Goal: Task Accomplishment & Management: Manage account settings

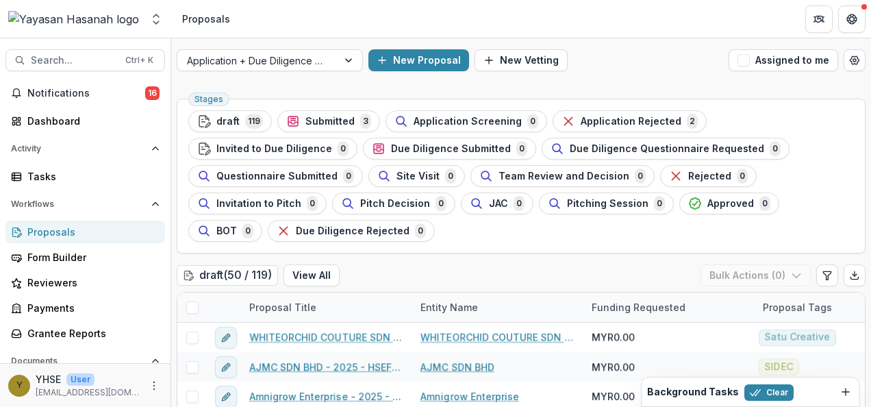
scroll to position [41, 0]
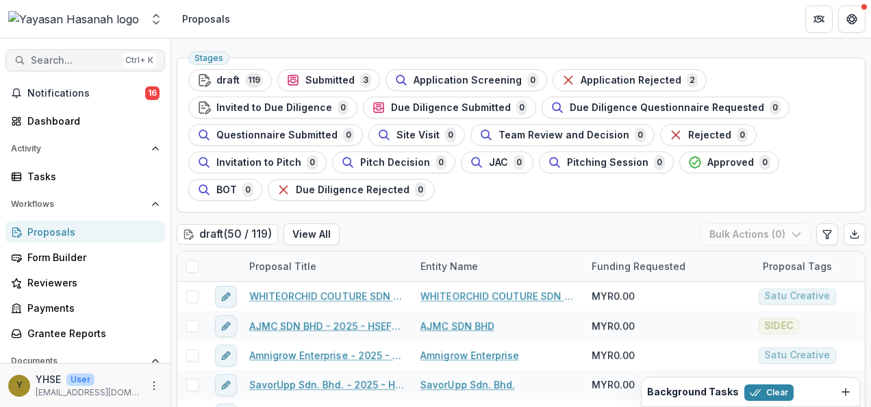
click at [75, 64] on span "Search..." at bounding box center [74, 61] width 86 height 12
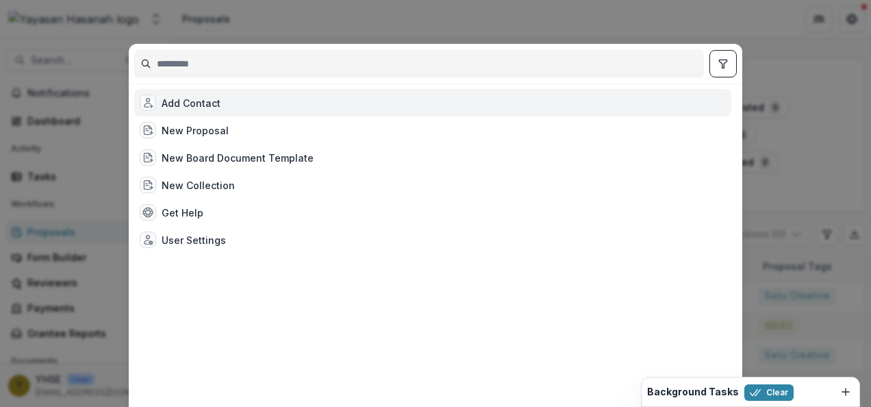
click at [112, 122] on div "Add Contact New Proposal New Board Document Template New Collection Get Help Us…" at bounding box center [435, 203] width 871 height 407
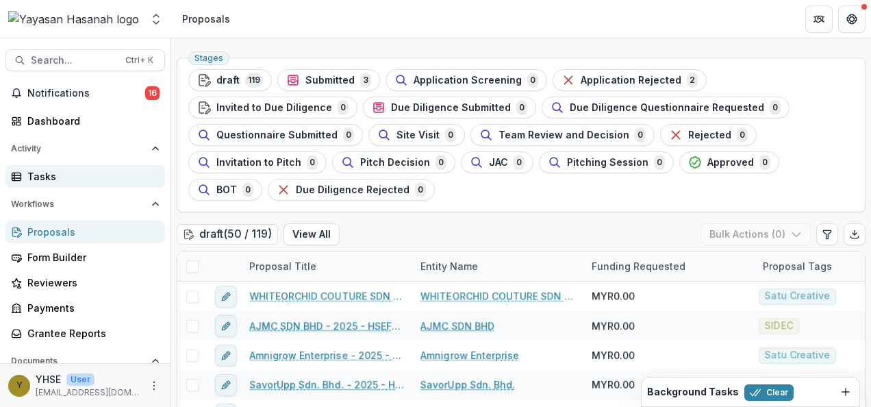
scroll to position [34, 0]
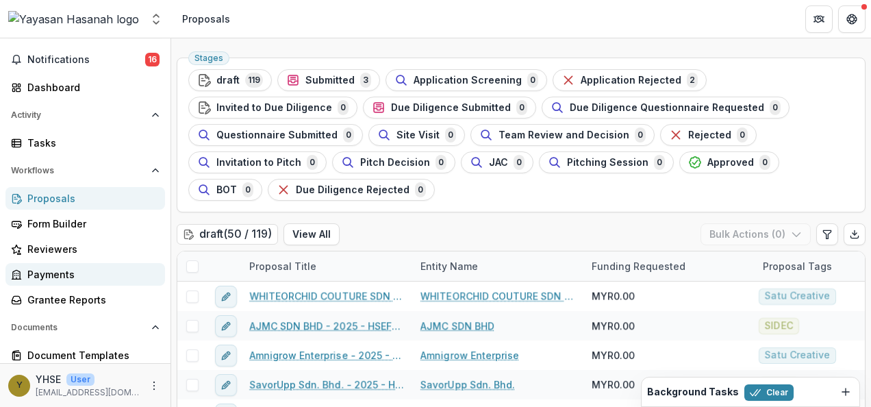
click at [88, 274] on div "Payments" at bounding box center [90, 274] width 127 height 14
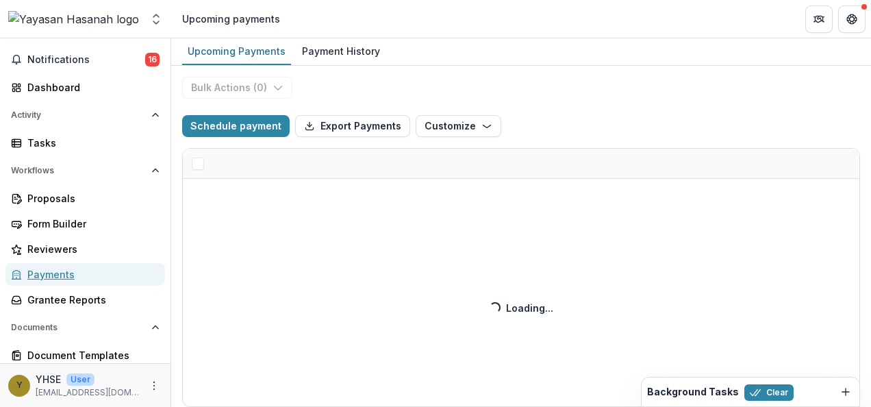
select select "**********"
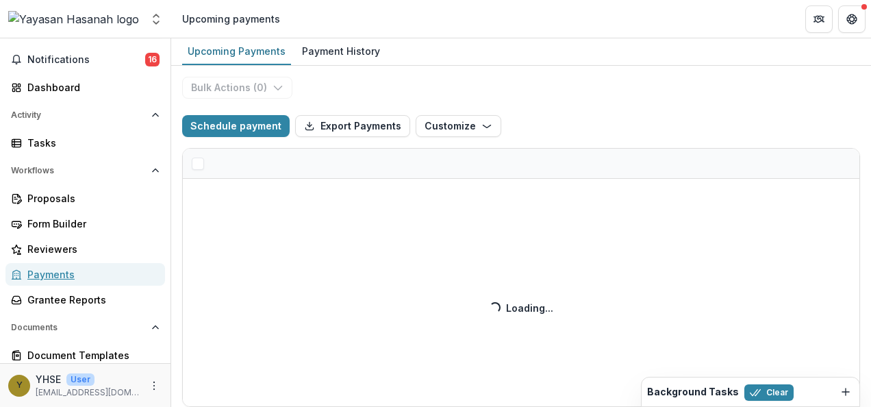
select select "**********"
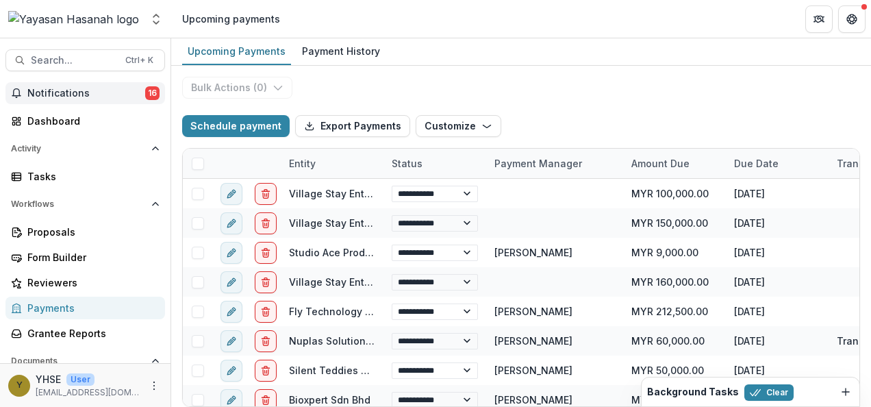
click at [83, 93] on span "Notifications" at bounding box center [86, 94] width 118 height 12
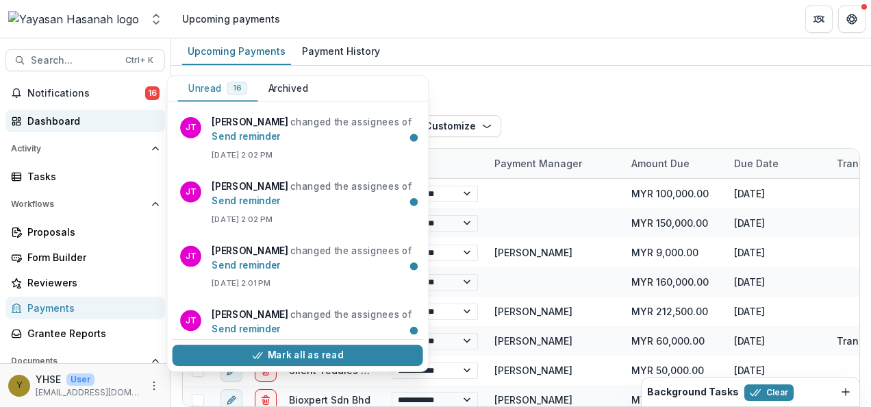
click at [81, 116] on div "Dashboard" at bounding box center [90, 121] width 127 height 14
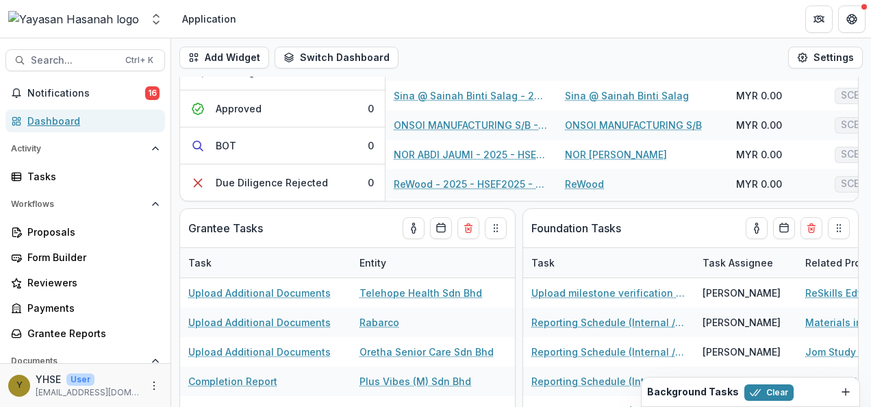
scroll to position [292, 0]
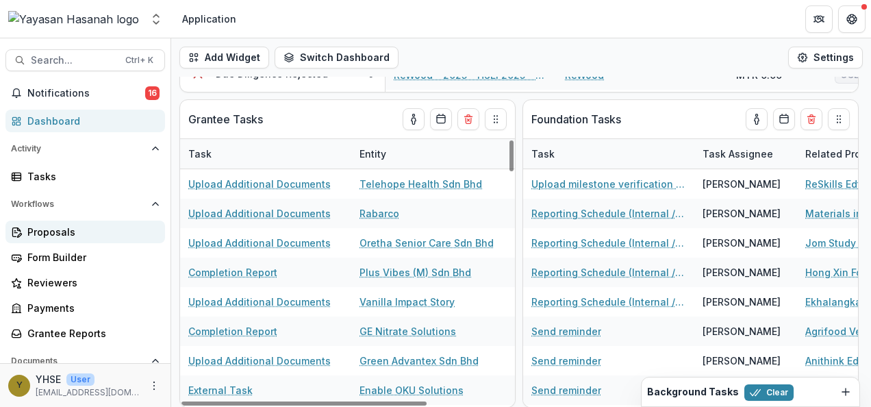
click at [43, 222] on link "Proposals" at bounding box center [84, 231] width 159 height 23
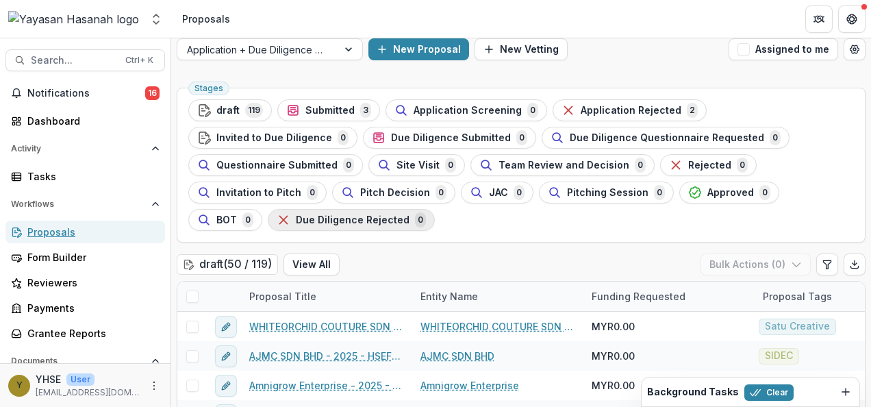
scroll to position [12, 0]
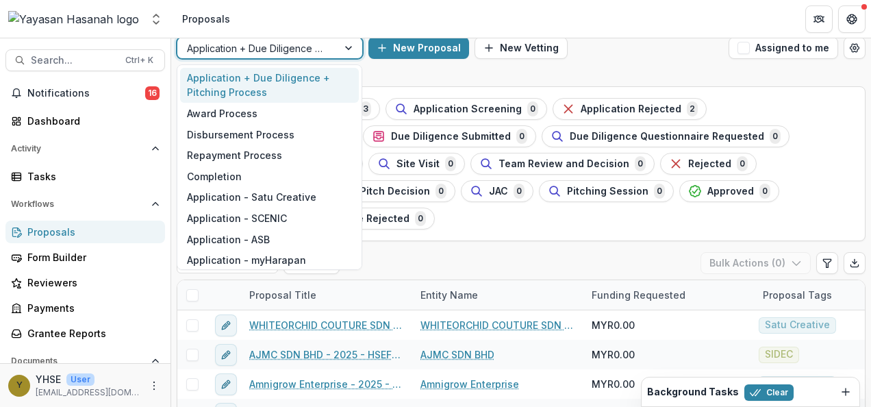
click at [320, 58] on div "Application + Due Diligence + Pitching Process" at bounding box center [270, 48] width 186 height 22
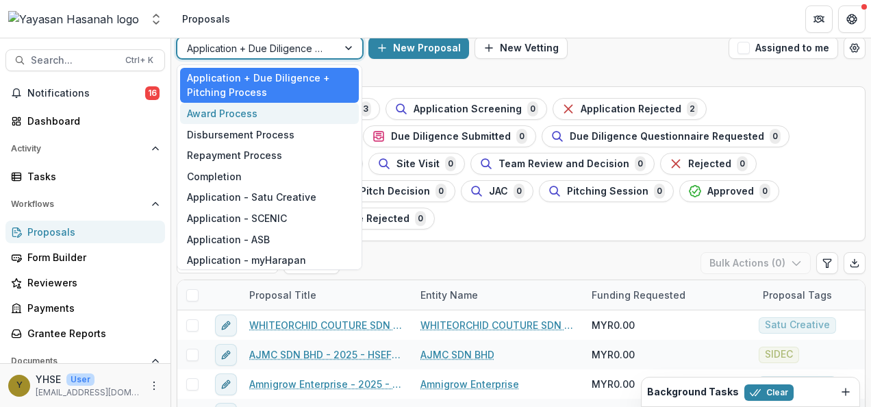
click at [267, 119] on div "Award Process" at bounding box center [269, 113] width 179 height 21
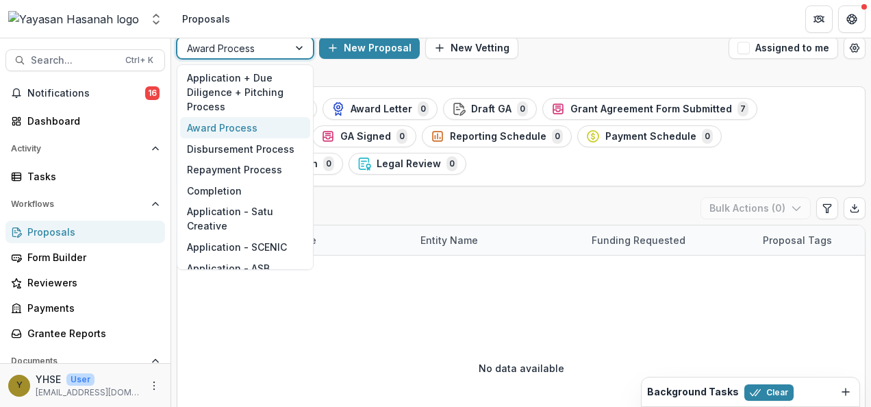
click at [305, 51] on div at bounding box center [300, 48] width 25 height 21
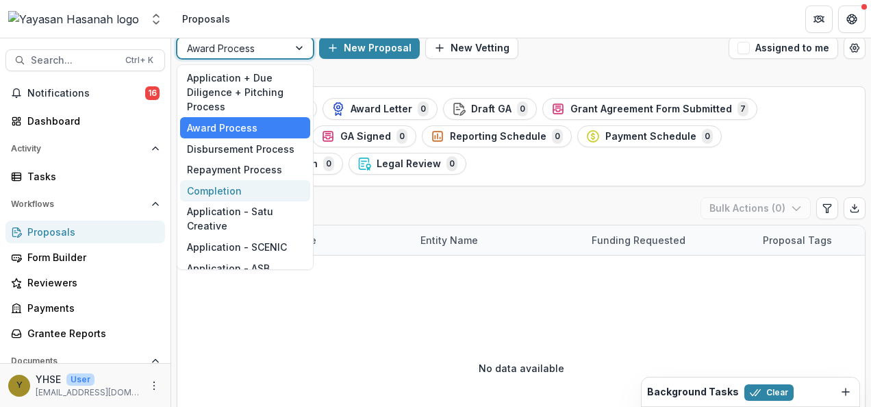
click at [225, 192] on div "Completion" at bounding box center [245, 190] width 130 height 21
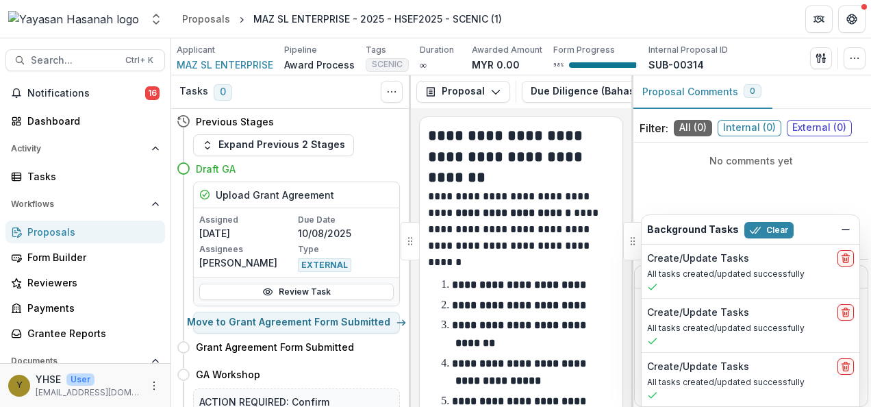
click at [105, 226] on div "Proposals" at bounding box center [90, 231] width 127 height 14
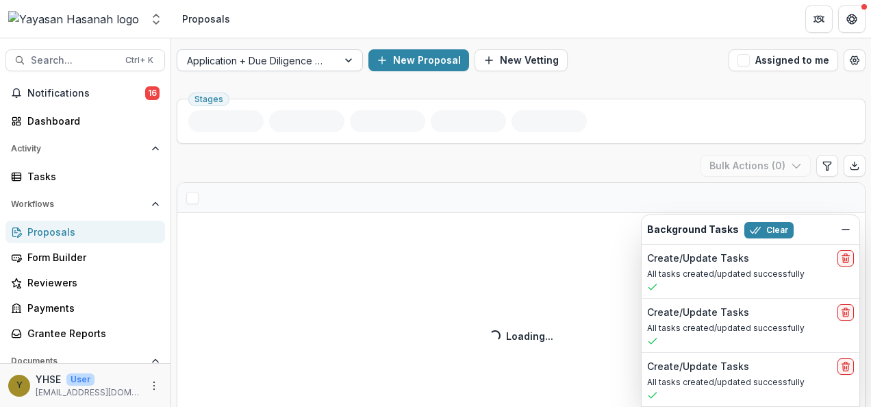
click at [289, 65] on div at bounding box center [257, 60] width 141 height 17
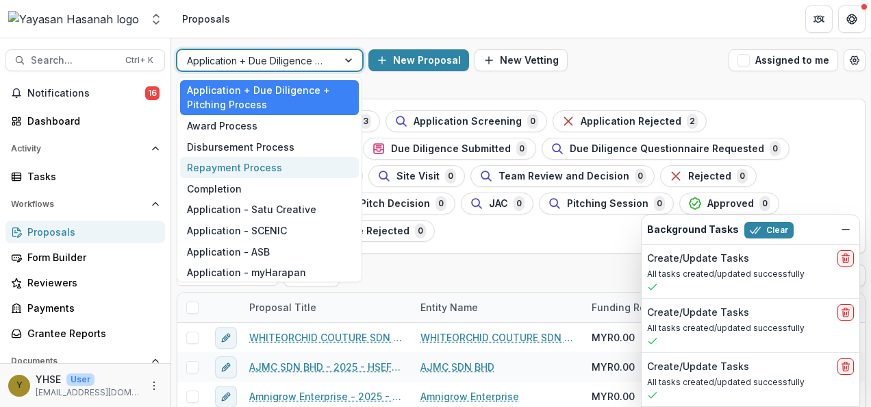
click at [278, 172] on div "Repayment Process" at bounding box center [269, 167] width 179 height 21
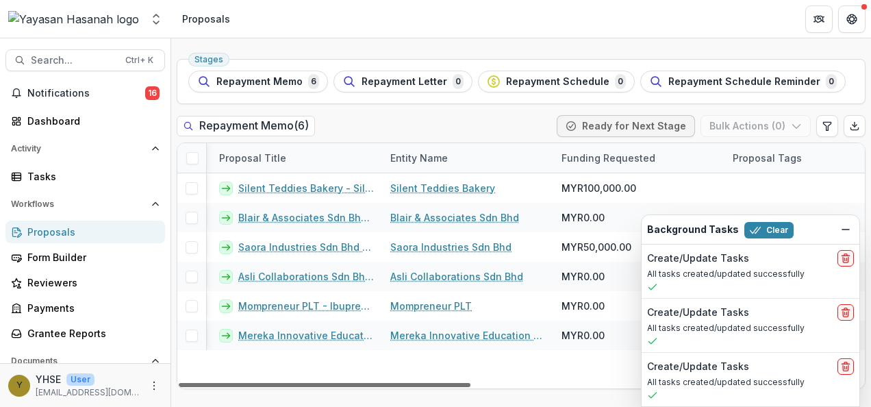
scroll to position [0, 42]
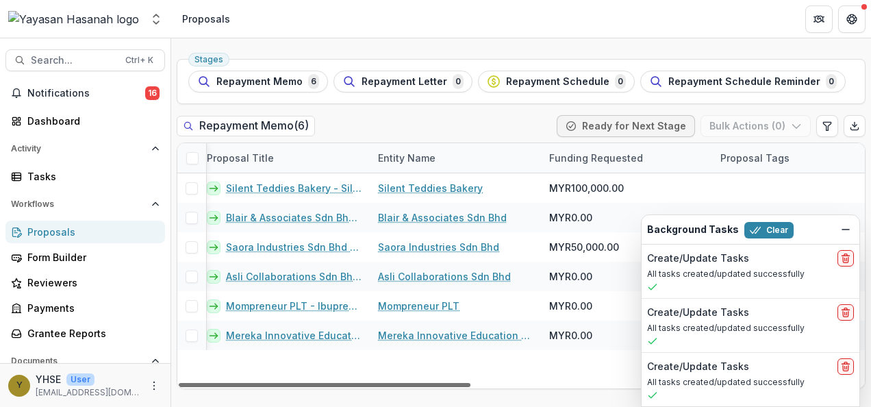
drag, startPoint x: 369, startPoint y: 386, endPoint x: 387, endPoint y: 383, distance: 18.8
click at [387, 383] on div at bounding box center [325, 385] width 292 height 4
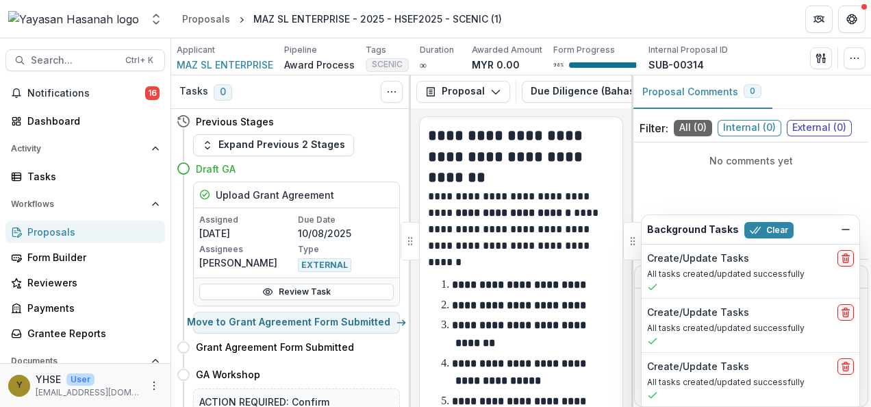
click at [90, 228] on div "Proposals" at bounding box center [90, 231] width 127 height 14
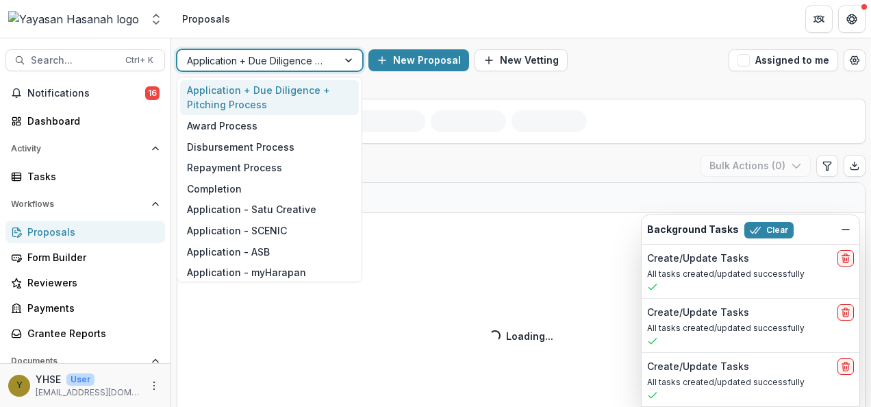
click at [294, 55] on div at bounding box center [257, 60] width 141 height 17
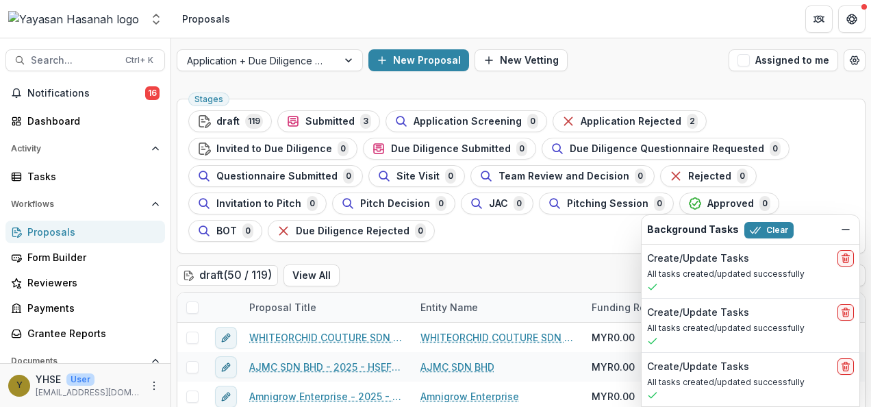
click at [359, 35] on header "Proposals" at bounding box center [520, 19] width 699 height 38
click at [311, 60] on div at bounding box center [257, 60] width 141 height 17
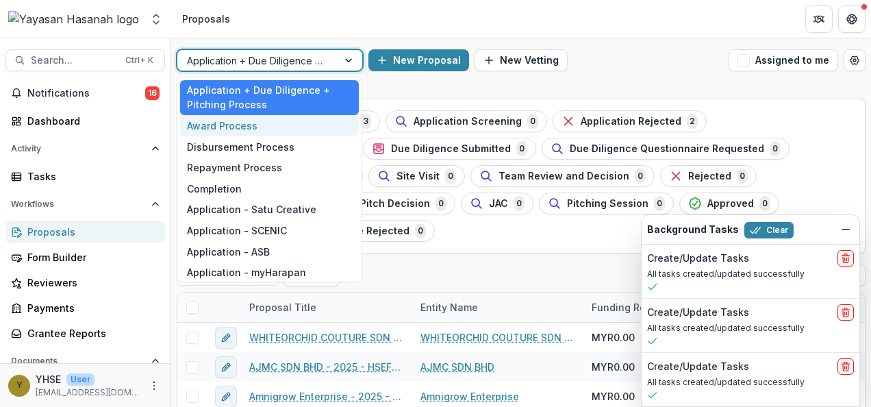
click at [272, 123] on div "Award Process" at bounding box center [269, 125] width 179 height 21
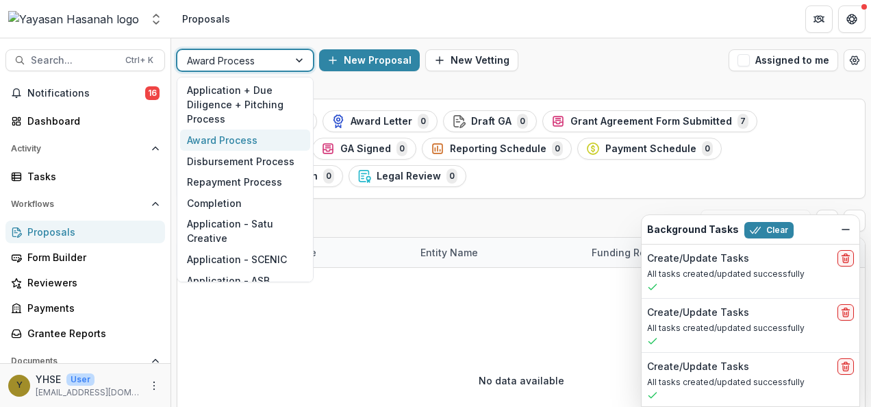
click at [304, 58] on div at bounding box center [300, 60] width 25 height 21
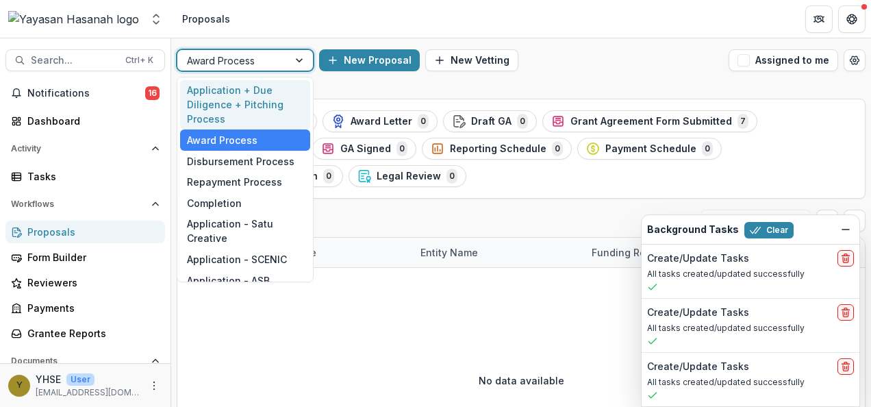
click at [272, 106] on div "Application + Due Diligence + Pitching Process" at bounding box center [245, 105] width 130 height 50
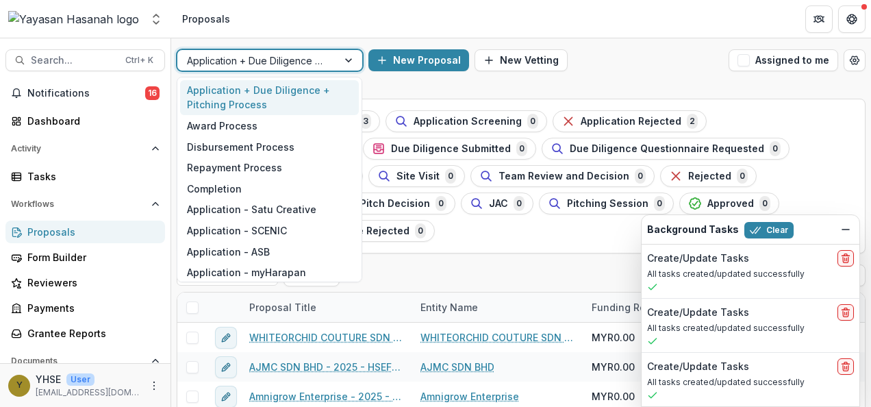
click at [292, 59] on div at bounding box center [257, 60] width 141 height 17
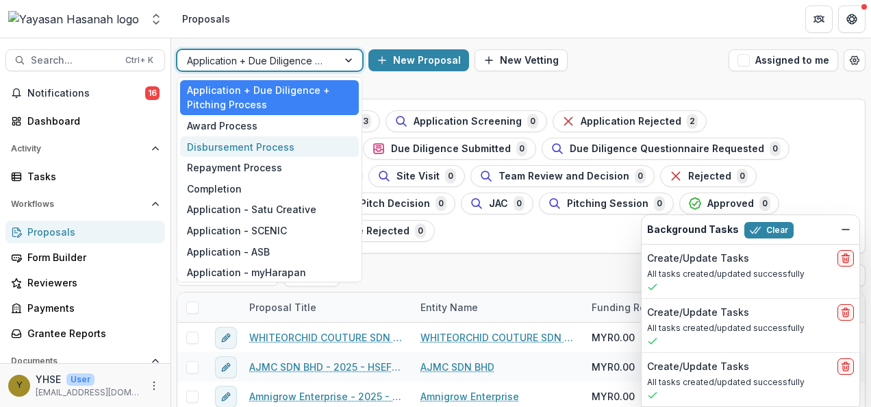
click at [272, 145] on div "Disbursement Process" at bounding box center [269, 146] width 179 height 21
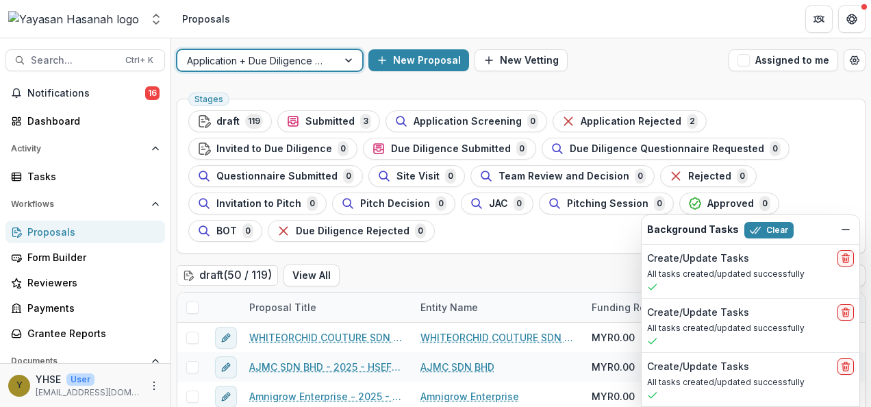
scroll to position [128, 0]
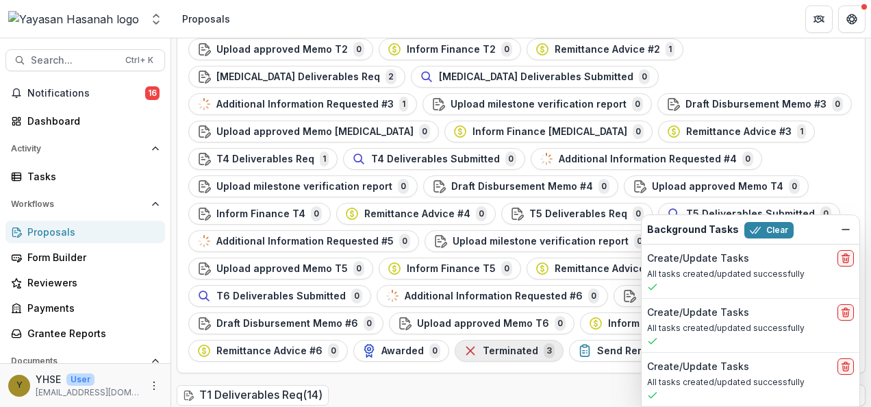
scroll to position [0, 0]
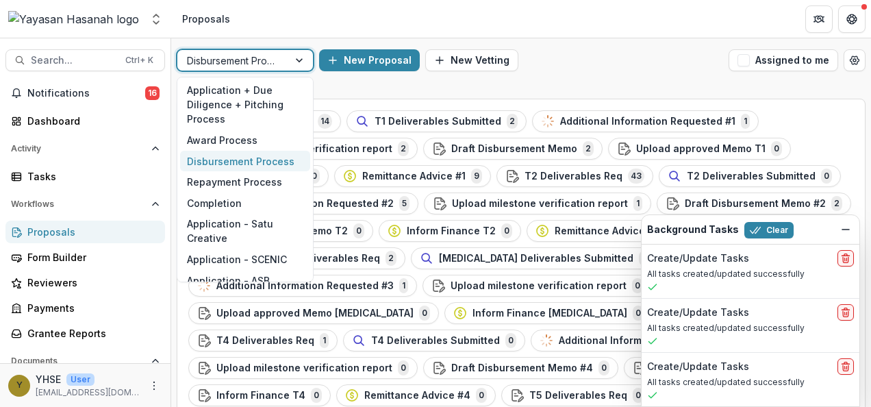
click at [287, 59] on div "Disbursement Process" at bounding box center [232, 61] width 111 height 20
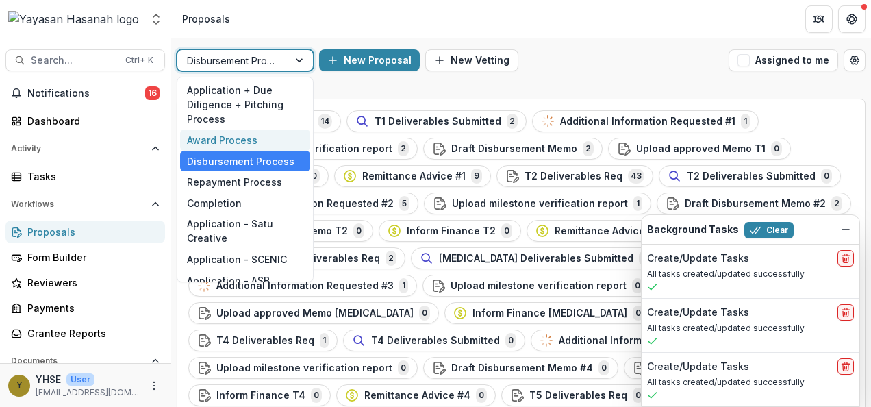
click at [246, 140] on div "Award Process" at bounding box center [245, 139] width 130 height 21
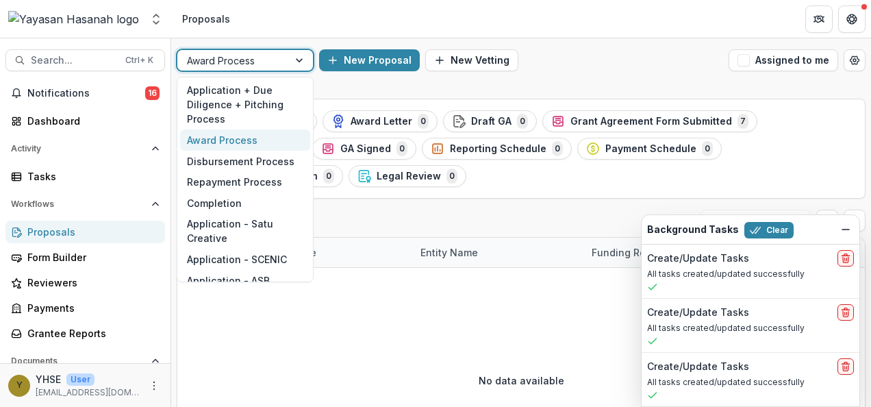
click at [253, 53] on div at bounding box center [233, 60] width 92 height 17
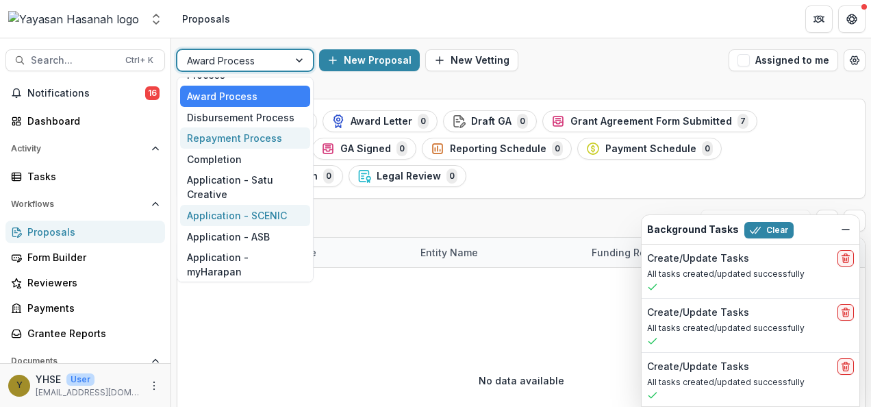
scroll to position [41, 0]
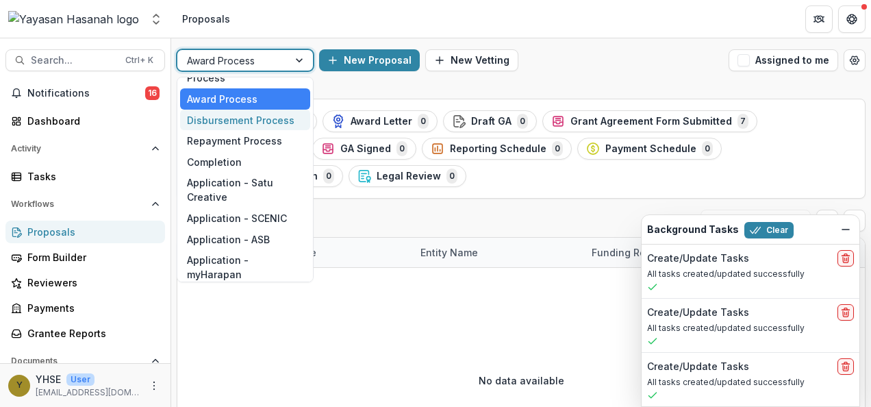
click at [248, 120] on div "Disbursement Process" at bounding box center [245, 119] width 130 height 21
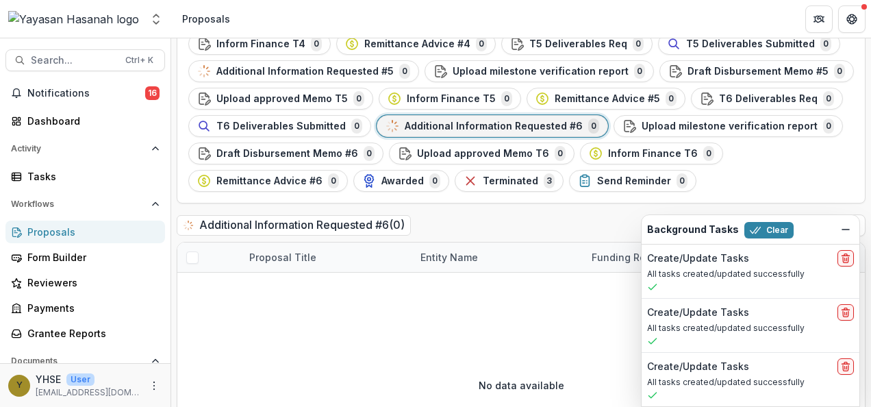
scroll to position [375, 0]
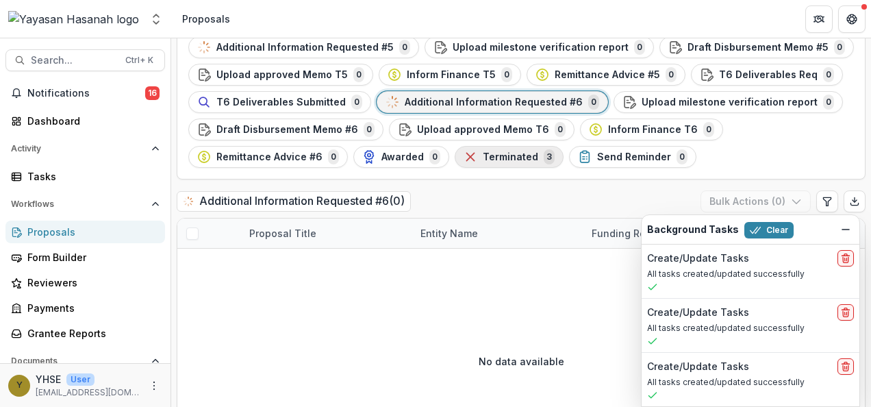
click at [463, 149] on div "Terminated 3" at bounding box center [508, 156] width 91 height 15
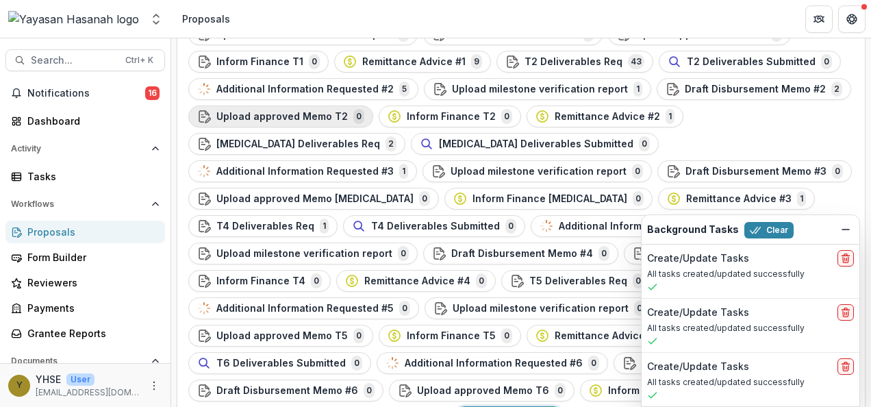
scroll to position [11, 0]
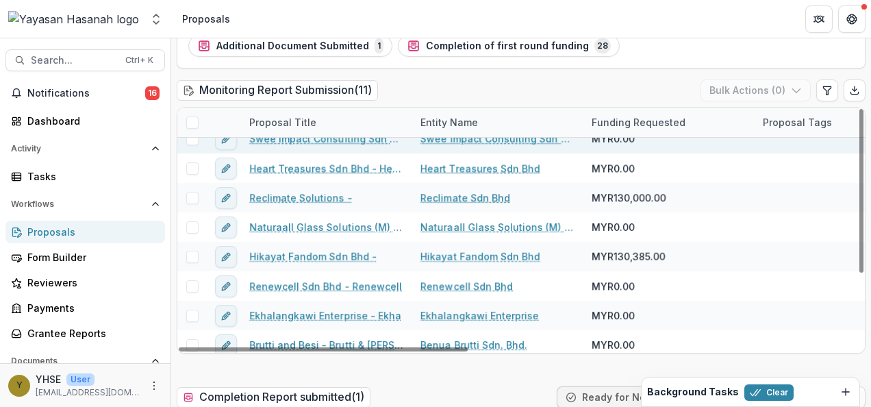
scroll to position [108, 0]
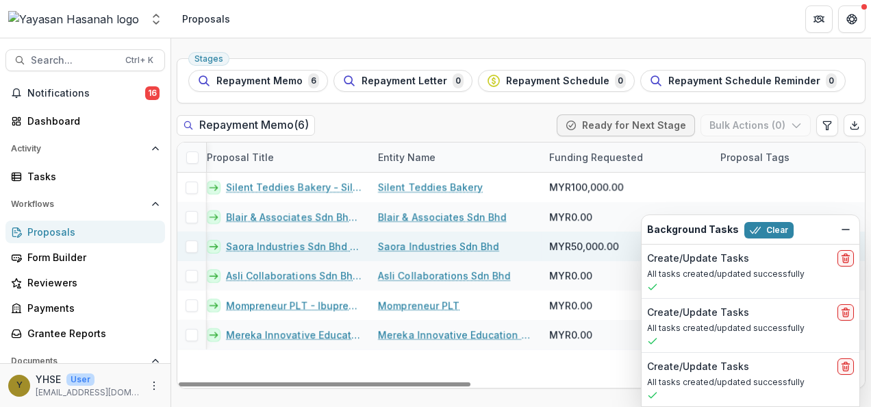
scroll to position [41, 0]
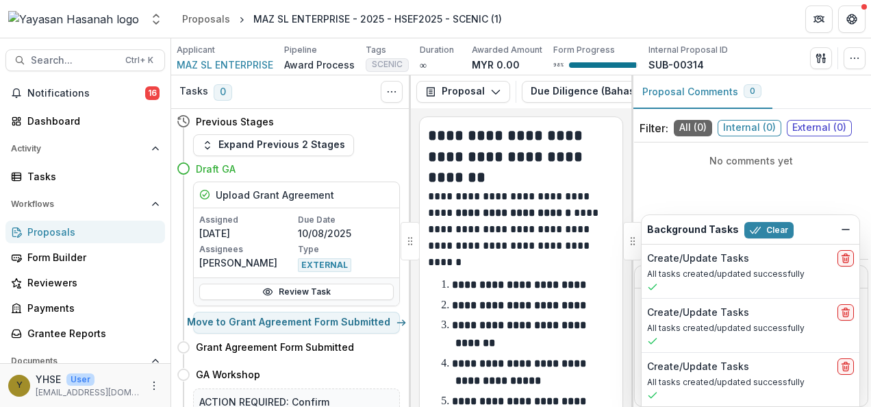
click at [88, 241] on link "Proposals" at bounding box center [84, 231] width 159 height 23
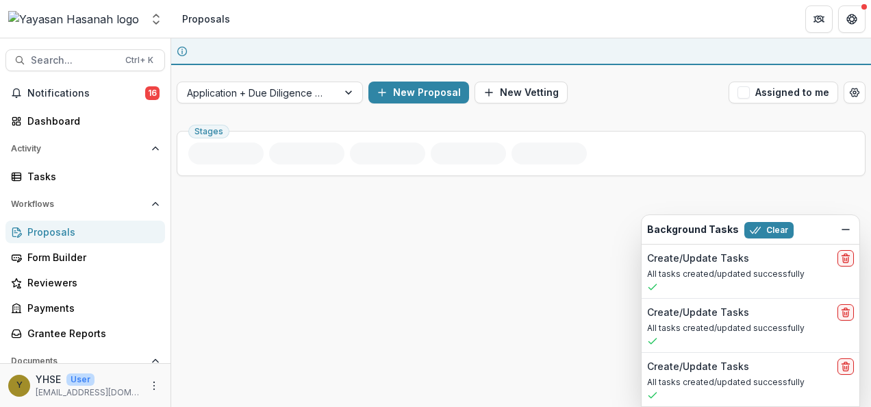
click at [294, 82] on div "You have an active session to review proposals Application + Due Diligence + Pi…" at bounding box center [520, 222] width 699 height 368
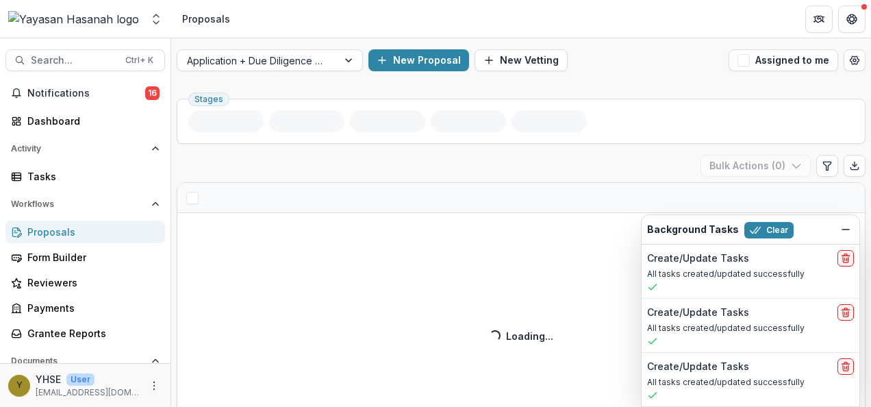
click at [314, 73] on div "Application + Due Diligence + Pitching Process New Proposal New Vetting Assigne…" at bounding box center [520, 60] width 699 height 44
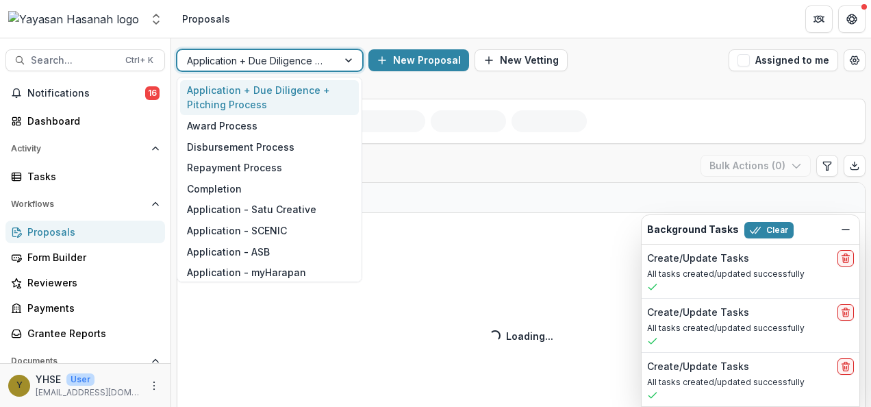
click at [330, 66] on div "Application + Due Diligence + Pitching Process" at bounding box center [257, 61] width 160 height 20
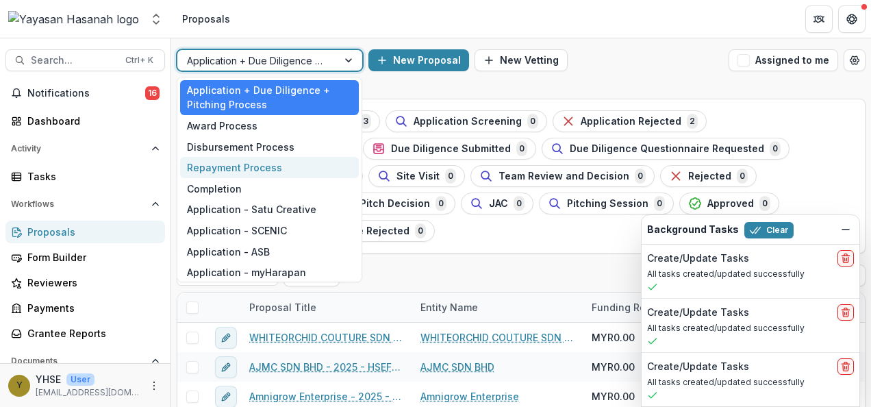
click at [248, 162] on div "Repayment Process" at bounding box center [269, 167] width 179 height 21
